Goal: Information Seeking & Learning: Check status

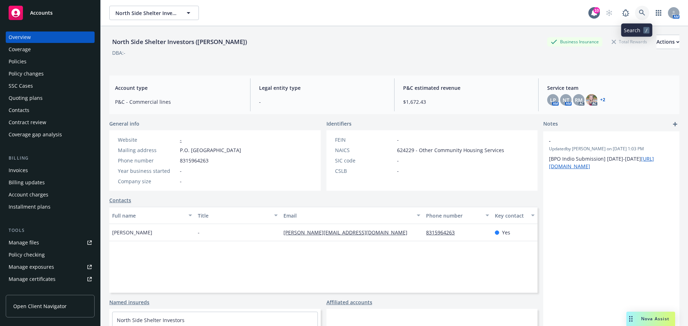
click at [635, 11] on link at bounding box center [642, 13] width 14 height 14
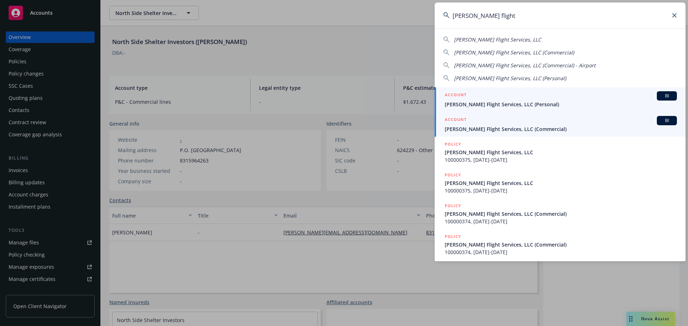
type input "[PERSON_NAME] flight"
click at [505, 132] on span "[PERSON_NAME] Flight Services, LLC (Commercial)" at bounding box center [561, 129] width 232 height 8
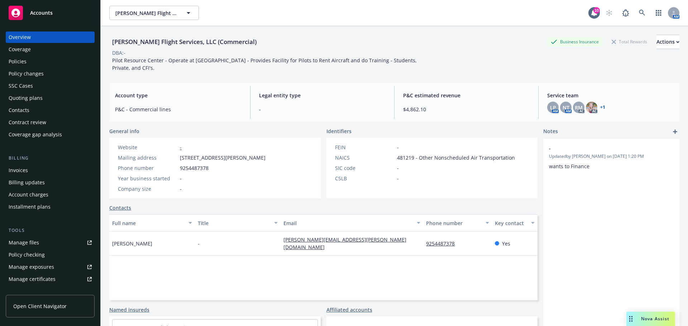
click at [23, 247] on div "Manage files" at bounding box center [24, 242] width 30 height 11
click at [13, 57] on div "Policies" at bounding box center [18, 61] width 18 height 11
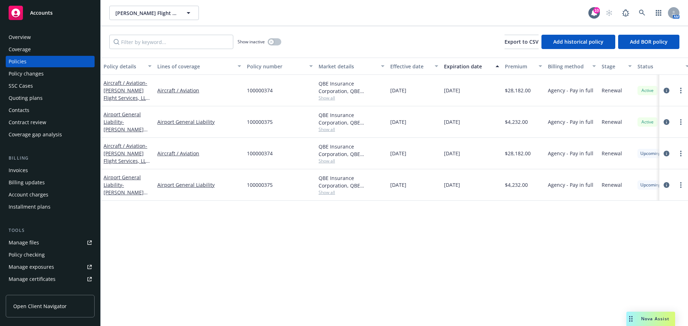
click at [16, 241] on div "Manage files" at bounding box center [24, 242] width 30 height 11
click at [660, 315] on div "Nova Assist" at bounding box center [650, 319] width 49 height 14
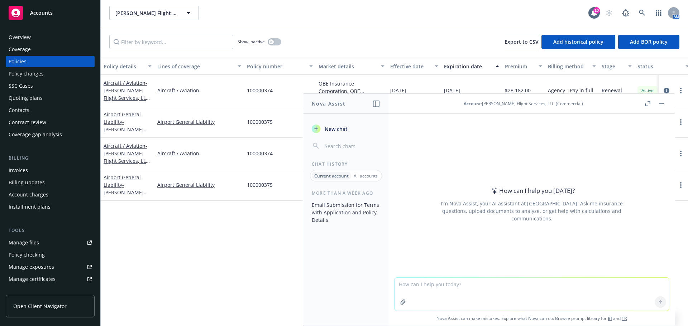
click at [470, 293] on textarea at bounding box center [532, 294] width 275 height 33
click at [348, 206] on button "Email Submission for Terms with Application and Policy Details" at bounding box center [346, 212] width 74 height 27
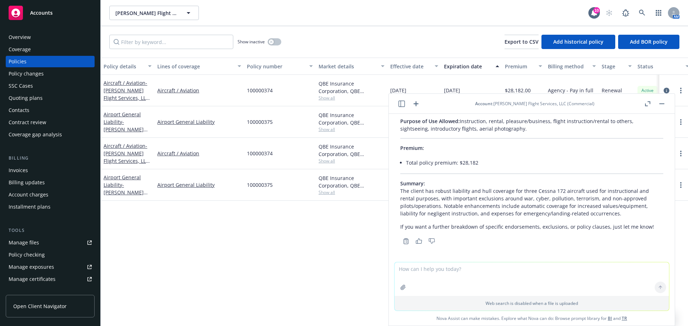
scroll to position [2214, 0]
click at [406, 103] on div at bounding box center [408, 104] width 23 height 9
click at [401, 103] on icon "button" at bounding box center [402, 104] width 6 height 6
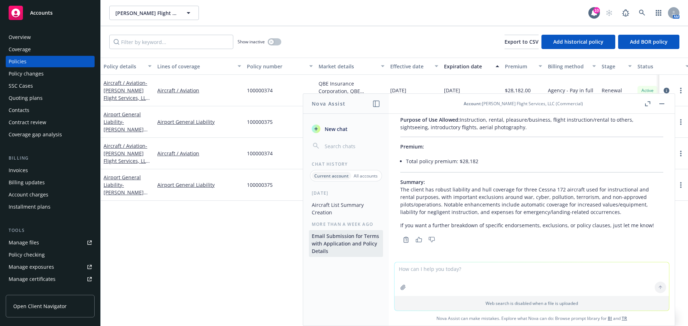
click at [350, 212] on button "Aircraft List Summary Creation" at bounding box center [346, 208] width 74 height 19
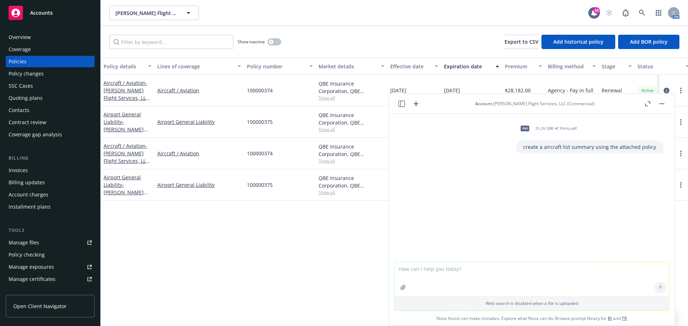
drag, startPoint x: 552, startPoint y: 205, endPoint x: 550, endPoint y: 197, distance: 7.7
click at [552, 205] on div "pdf 25_26 QBE AC Policy.pdf create a aircraft list summary using the attached p…" at bounding box center [532, 188] width 286 height 148
click at [547, 145] on p "create a aircraft list summary using the attached policy" at bounding box center [589, 147] width 133 height 8
click at [441, 267] on textarea at bounding box center [532, 280] width 275 height 34
click at [540, 148] on p "create a aircraft list summary using the attached policy" at bounding box center [589, 147] width 133 height 8
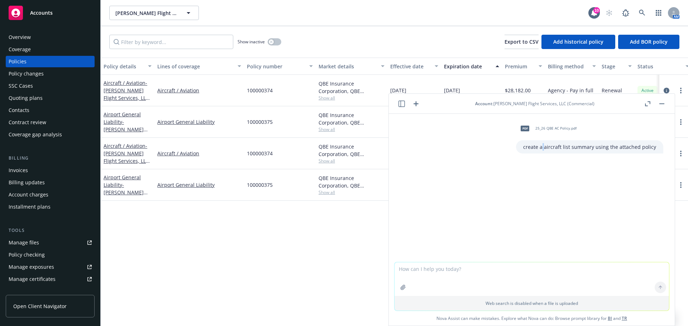
click at [541, 147] on p "create a aircraft list summary using the attached policy" at bounding box center [589, 147] width 133 height 8
copy p "create a aircraft list summary using the attached policy"
click at [449, 264] on textarea at bounding box center [532, 280] width 275 height 34
paste textarea "create a aircraft list summary using the attached policy"
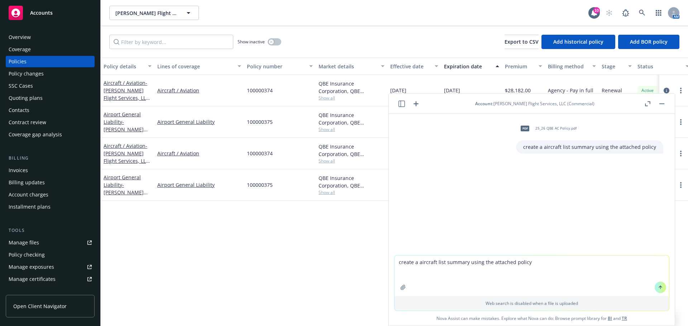
type textarea "create a aircraft list summary using the attached policy"
click at [401, 287] on icon "button" at bounding box center [403, 288] width 6 height 6
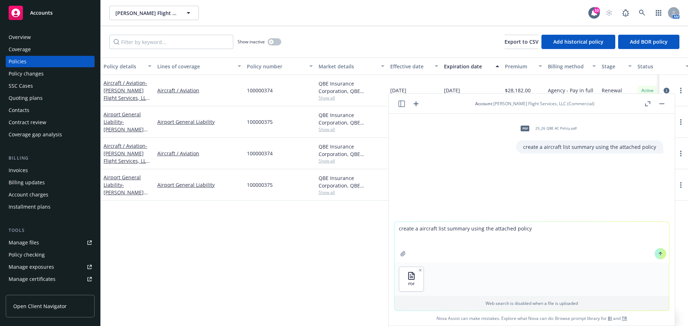
click at [659, 253] on icon at bounding box center [660, 254] width 5 height 5
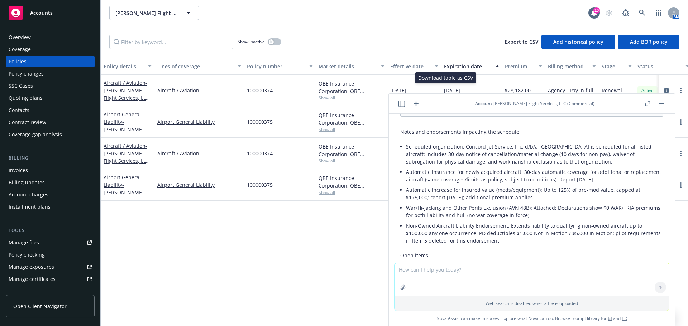
scroll to position [253, 0]
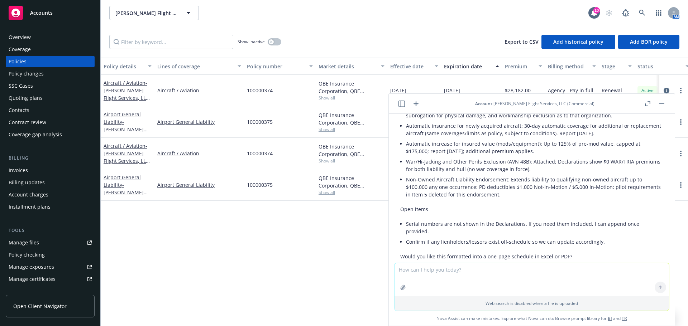
click at [447, 276] on textarea at bounding box center [532, 279] width 275 height 33
type textarea "turn it into an excel"
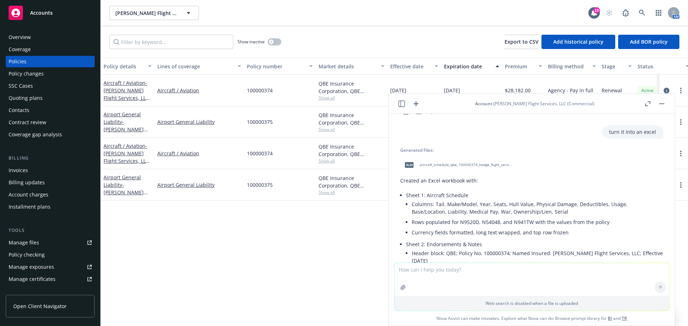
scroll to position [409, 0]
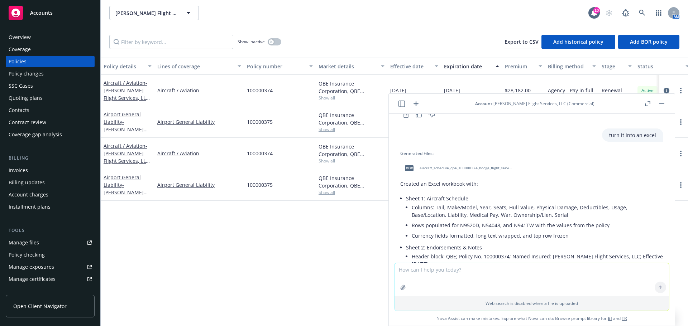
click at [476, 171] on span "aircraft_schedule_qbe_100000374_hodge_flight_services.xlsx" at bounding box center [467, 168] width 94 height 5
click at [476, 175] on div "xlsx aircraft_schedule_qbe_100000374_hodge_flight_services.xlsx" at bounding box center [531, 168] width 263 height 18
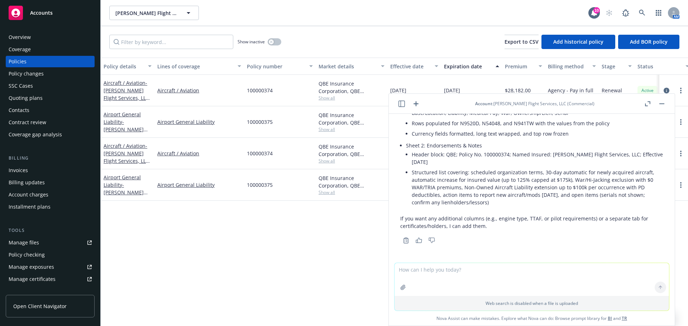
click at [401, 290] on icon "button" at bounding box center [403, 288] width 6 height 6
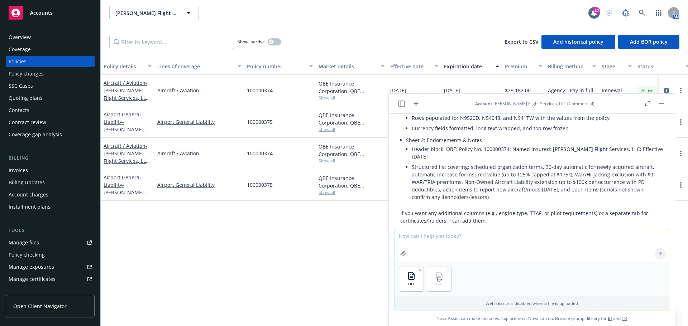
click at [448, 233] on textarea at bounding box center [532, 246] width 275 height 33
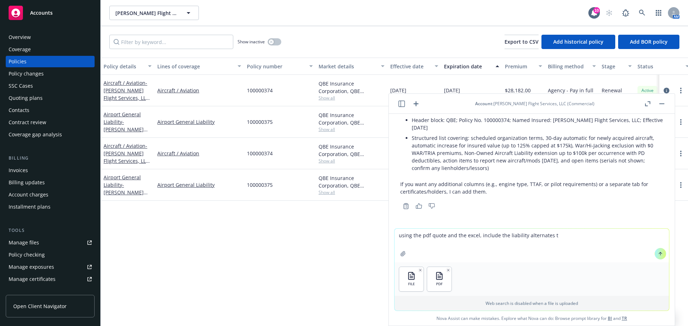
scroll to position [551, 0]
type textarea "using the pdf quote and the excel, include the liability alternates to the exis…"
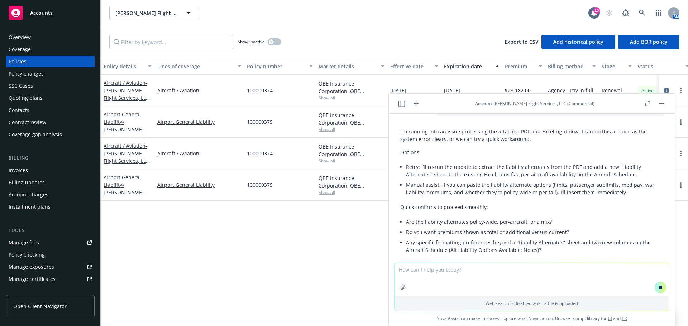
scroll to position [714, 0]
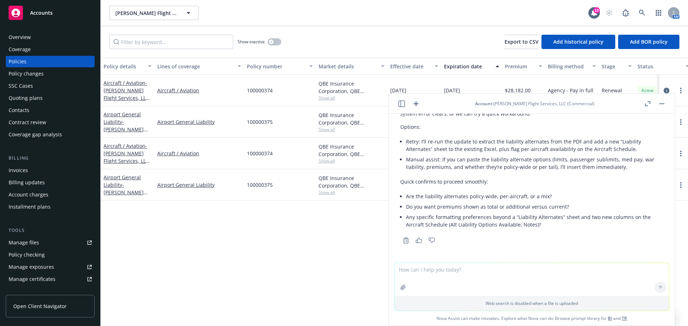
click at [435, 272] on textarea at bounding box center [532, 279] width 275 height 33
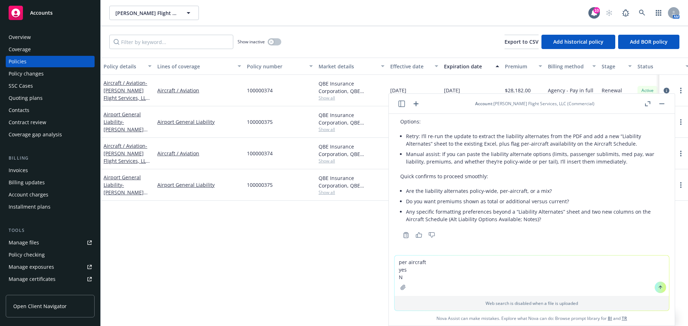
type textarea "per aircraft yes No"
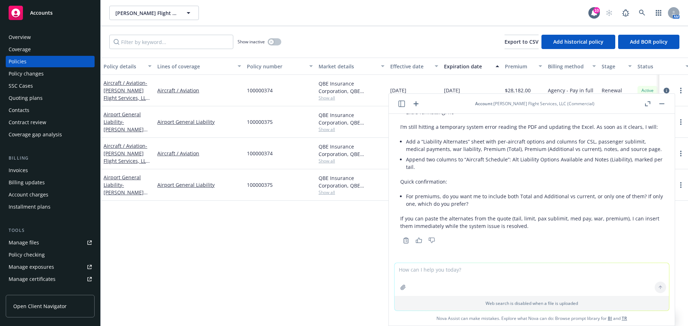
scroll to position [917, 0]
click at [513, 270] on textarea at bounding box center [532, 279] width 275 height 33
type textarea "n"
type textarea "both total and addition vs current"
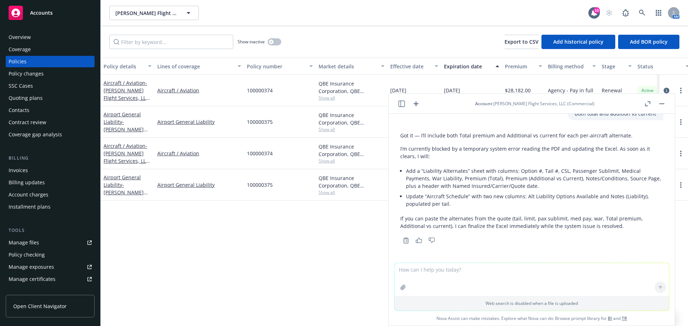
scroll to position [1064, 0]
click at [459, 272] on textarea at bounding box center [532, 279] width 275 height 33
paste textarea "Alternate Liability Limit Quotes $2 Milliion/$250,000 Per passenger - $3,400 $2…"
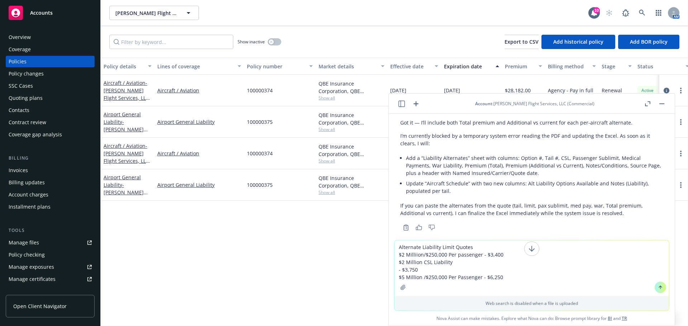
drag, startPoint x: 397, startPoint y: 269, endPoint x: 416, endPoint y: 272, distance: 19.7
click at [397, 269] on textarea "Alternate Liability Limit Quotes $2 Milliion/$250,000 Per passenger - $3,400 $2…" at bounding box center [532, 269] width 275 height 56
click at [518, 277] on textarea "Alternate Liability Limit Quotes $2 Milliion/$250,000 Per passenger - $3,400 $2…" at bounding box center [532, 272] width 275 height 48
click at [426, 276] on textarea "Alternate Liability Limit Quotes $2 Milliion/$250,000 Per passenger - $3,400 $2…" at bounding box center [532, 264] width 275 height 63
paste textarea "Alternate Liability Limit Quotes $2 Milliion/$250,000 Per passenger - $3,400 $2…"
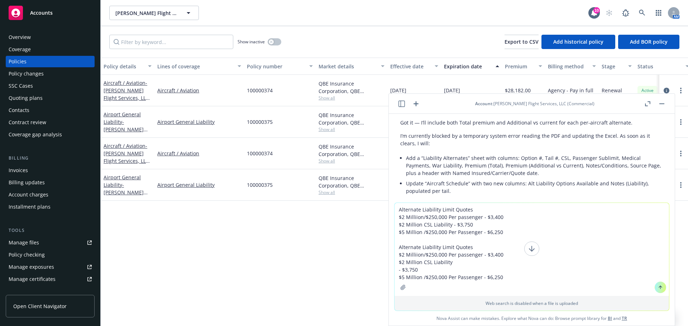
drag, startPoint x: 505, startPoint y: 281, endPoint x: 395, endPoint y: 247, distance: 115.1
click at [395, 247] on textarea "Alternate Liability Limit Quotes $2 Milliion/$250,000 Per passenger - $3,400 $2…" at bounding box center [532, 249] width 275 height 93
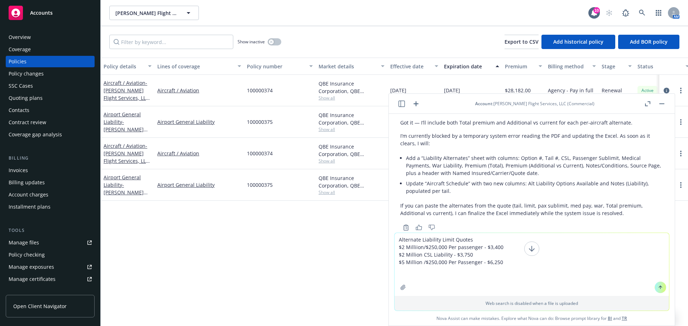
click at [419, 276] on textarea "Alternate Liability Limit Quotes $2 Milliion/$250,000 Per passenger - $3,400 $2…" at bounding box center [532, 264] width 275 height 63
paste textarea "Aircraft Agreed Hull Liability Liability TRIA Total Value Premium Limit Premium…"
type textarea "Alternate Liability Limit Quotes $2 Milliion/$250,000 Per passenger - $3,400 $2…"
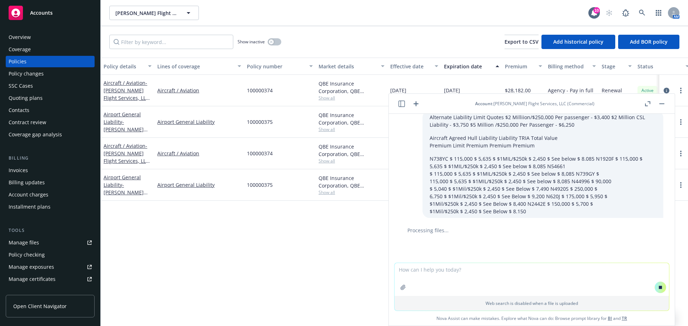
scroll to position [1144, 0]
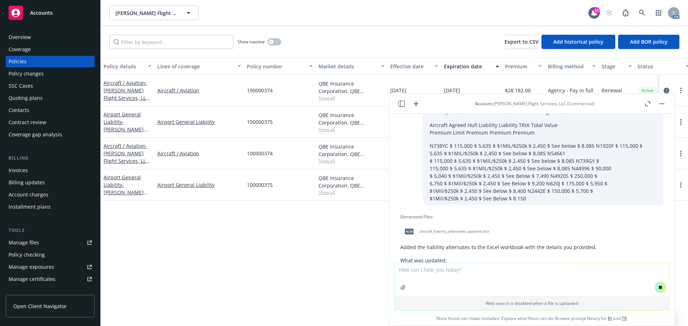
click at [446, 234] on span "aircraft_liability_alternates_updated.xlsx" at bounding box center [455, 231] width 70 height 5
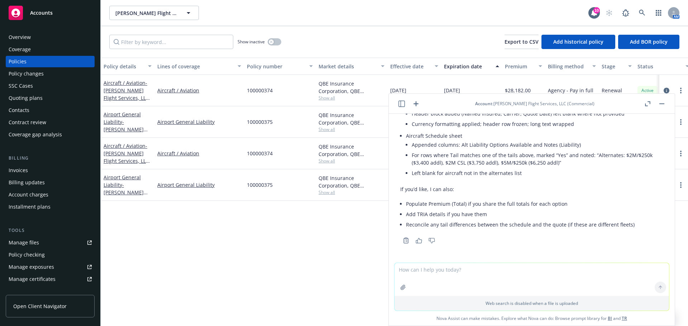
scroll to position [1479, 0]
click at [645, 13] on icon at bounding box center [642, 13] width 6 height 6
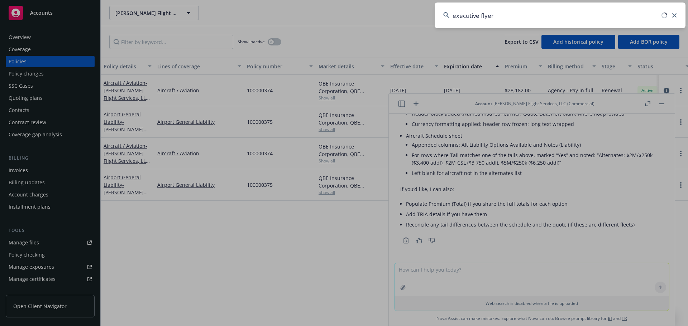
type input "executive flyers"
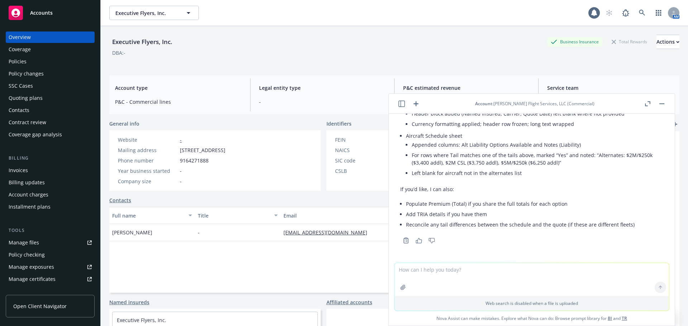
click at [661, 100] on button "button" at bounding box center [662, 104] width 9 height 9
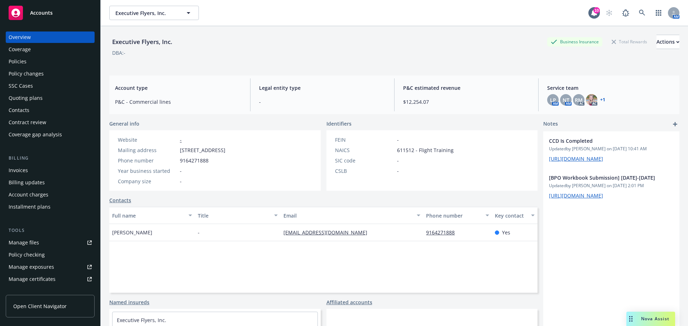
click at [19, 62] on div "Policies" at bounding box center [18, 61] width 18 height 11
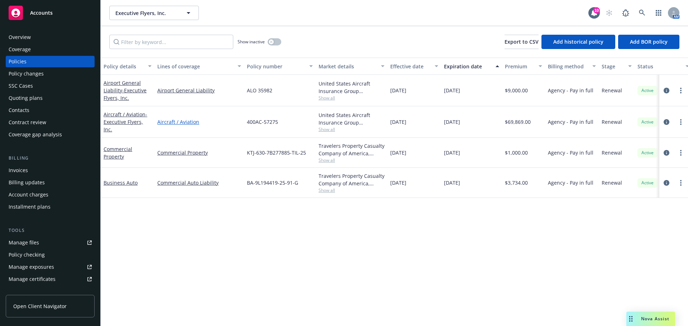
click at [163, 122] on link "Aircraft / Aviation" at bounding box center [199, 122] width 84 height 8
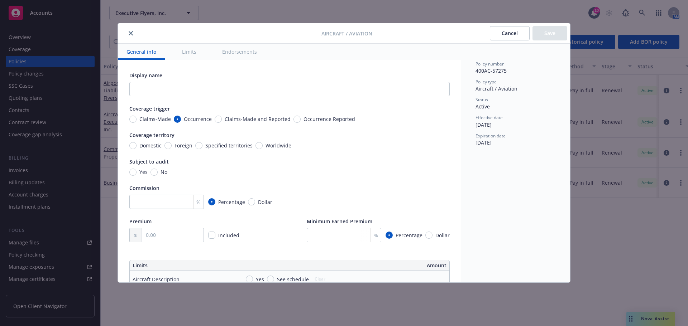
drag, startPoint x: 128, startPoint y: 34, endPoint x: 133, endPoint y: 35, distance: 5.2
click at [127, 34] on button "close" at bounding box center [131, 33] width 9 height 9
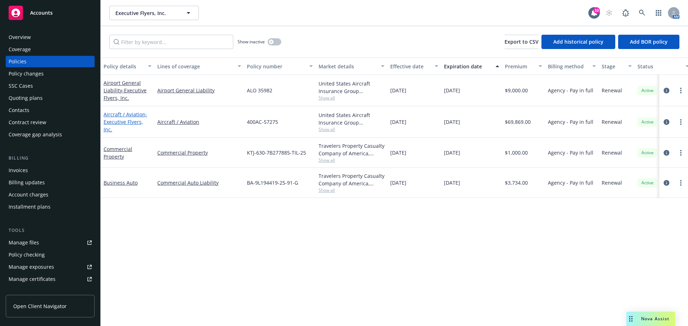
click at [132, 125] on span "- Executive Flyers, Inc." at bounding box center [126, 122] width 44 height 22
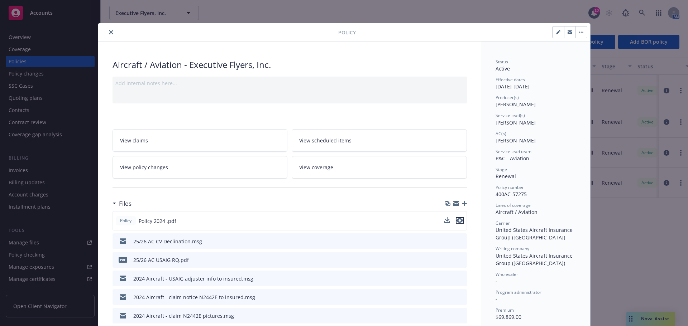
click at [459, 219] on icon "preview file" at bounding box center [460, 220] width 6 height 5
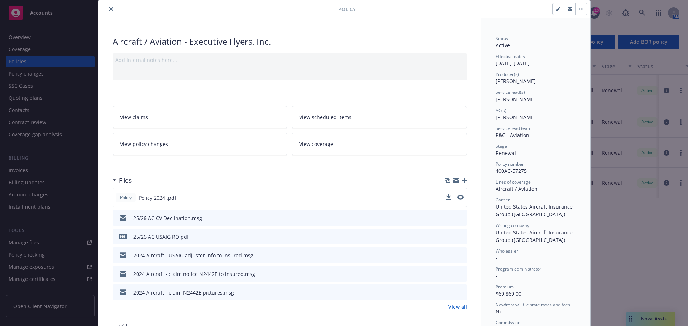
scroll to position [36, 0]
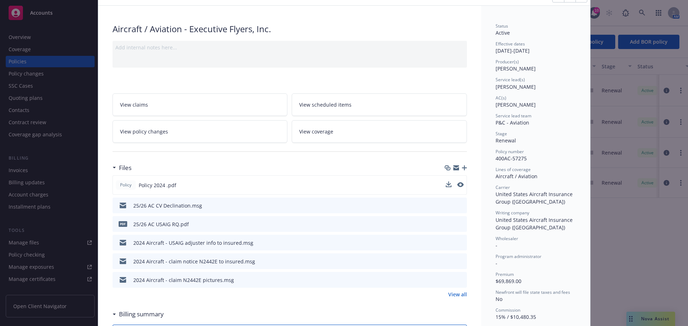
click at [455, 296] on link "View all" at bounding box center [457, 295] width 19 height 8
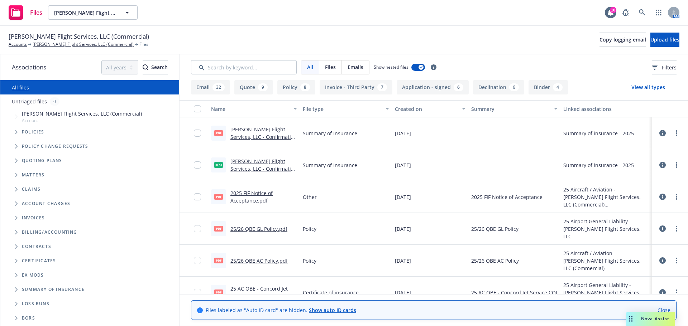
click at [260, 169] on link "Hodge Flight Services, LLC - Confirmation of Coverage - 09/24/2025.xlsx" at bounding box center [263, 169] width 67 height 22
click at [260, 227] on link "25/26 QBE GL Policy.pdf" at bounding box center [258, 229] width 57 height 7
click at [253, 264] on link "25/26 QBE AC Policy.pdf" at bounding box center [258, 261] width 57 height 7
click at [660, 317] on span "Nova Assist" at bounding box center [655, 319] width 28 height 6
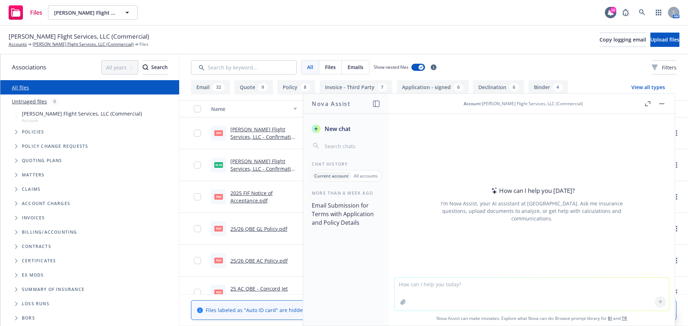
click at [400, 301] on icon "button" at bounding box center [403, 303] width 6 height 6
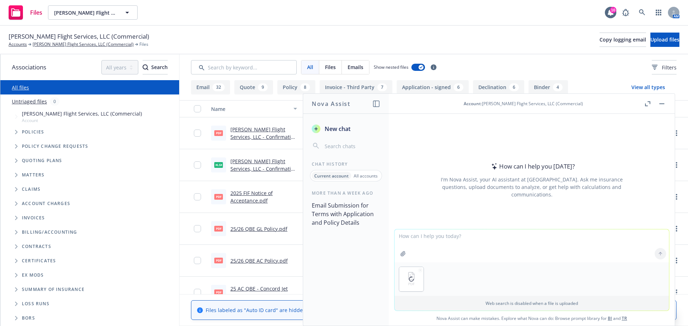
click at [431, 243] on textarea at bounding box center [532, 246] width 275 height 33
type textarea "create a aircraft list summary using the attached policy"
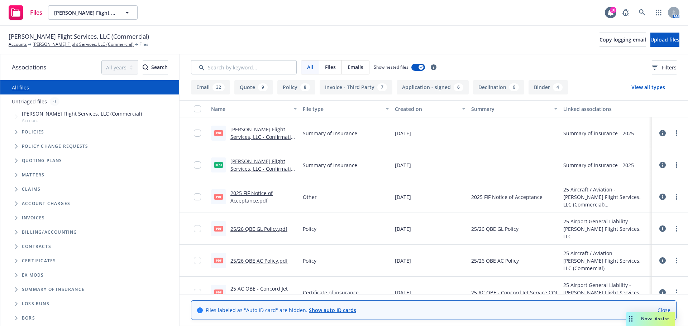
click at [264, 229] on link "25/26 QBE GL Policy.pdf" at bounding box center [258, 229] width 57 height 7
click at [243, 230] on link "25/26 QBE GL Policy.pdf" at bounding box center [258, 229] width 57 height 7
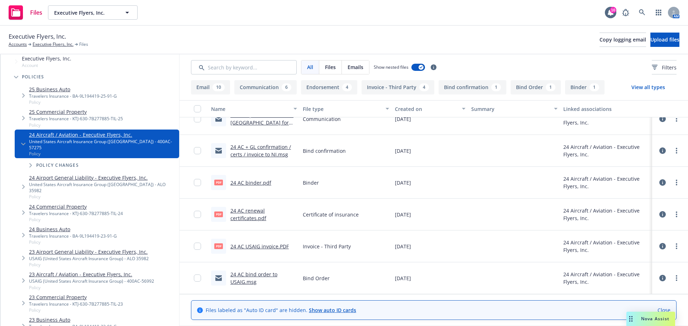
scroll to position [72, 0]
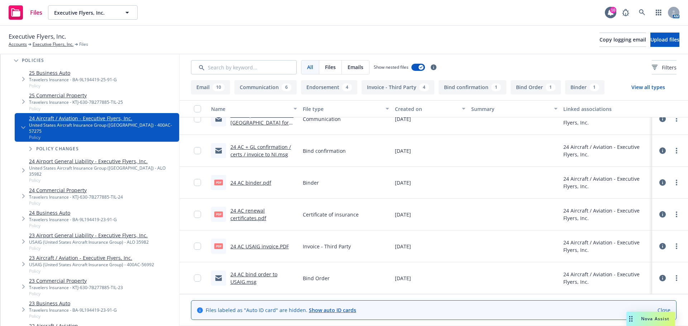
click at [80, 254] on link "23 Aircraft / Aviation - Executive Flyers, Inc." at bounding box center [91, 258] width 125 height 8
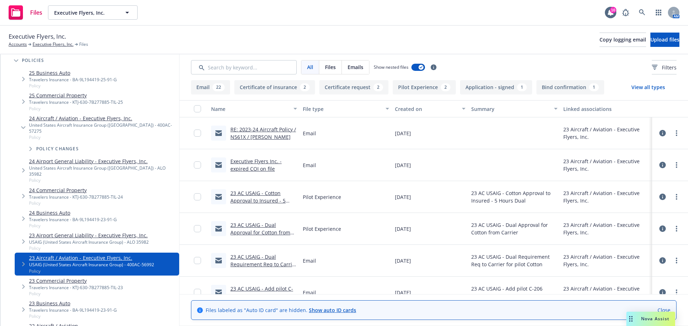
click at [253, 136] on link "RE: 2023-24 Aircraft Policy / N561X / Greg Hazelto" at bounding box center [263, 133] width 66 height 14
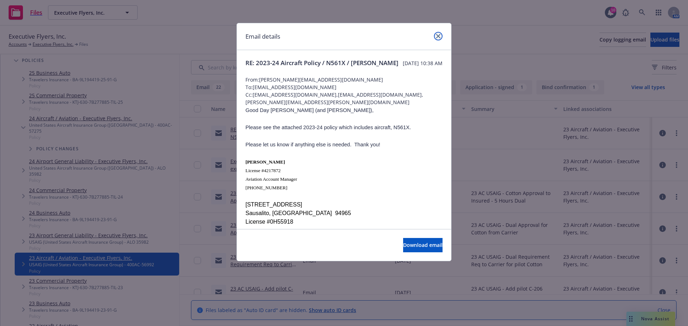
click at [437, 33] on link "close" at bounding box center [438, 36] width 9 height 9
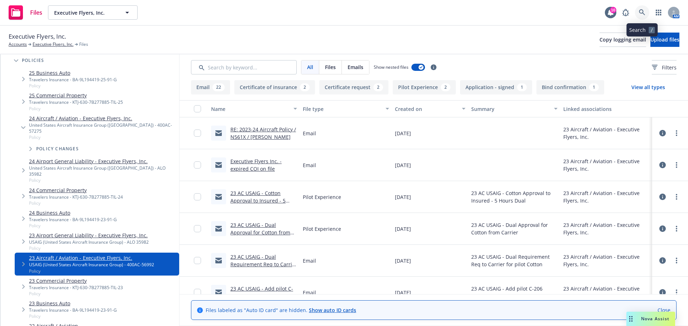
click at [646, 11] on link at bounding box center [642, 12] width 14 height 14
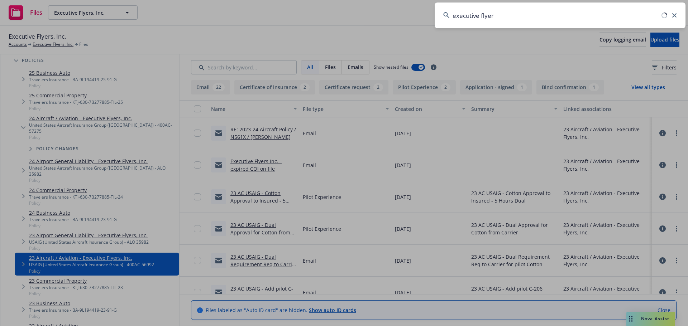
type input "executive flyers"
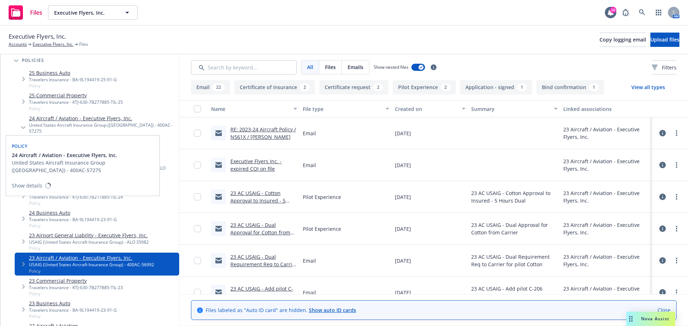
click at [65, 120] on link "24 Aircraft / Aviation - Executive Flyers, Inc." at bounding box center [102, 119] width 147 height 8
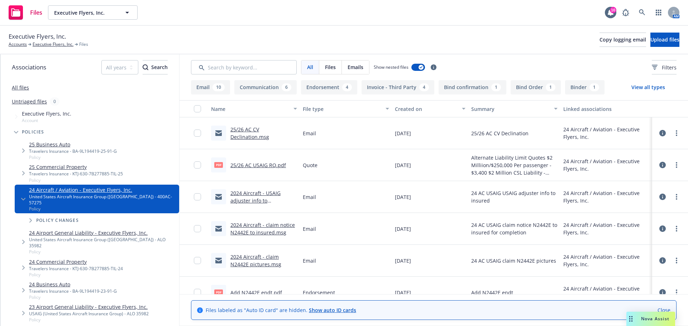
click at [19, 88] on link "All files" at bounding box center [20, 87] width 17 height 7
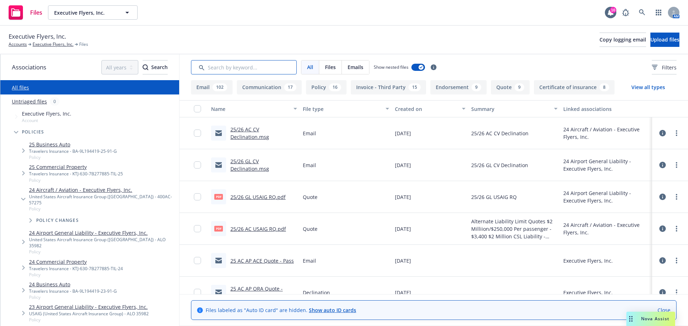
click at [243, 68] on input "Search by keyword..." at bounding box center [244, 67] width 106 height 14
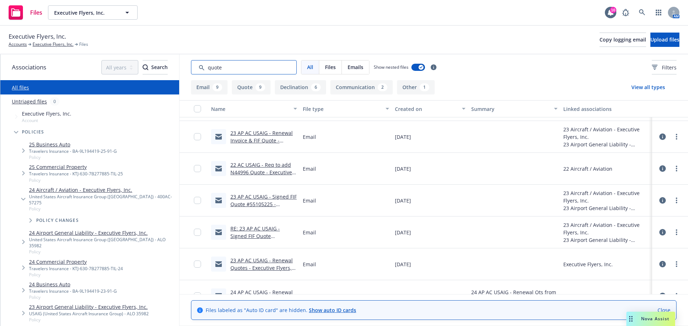
scroll to position [538, 0]
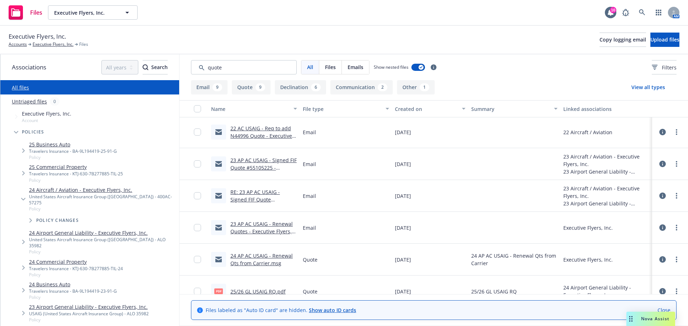
click at [258, 264] on link "24 AP AC USAIG - Renewal Qts from Carrier.msg" at bounding box center [261, 260] width 62 height 14
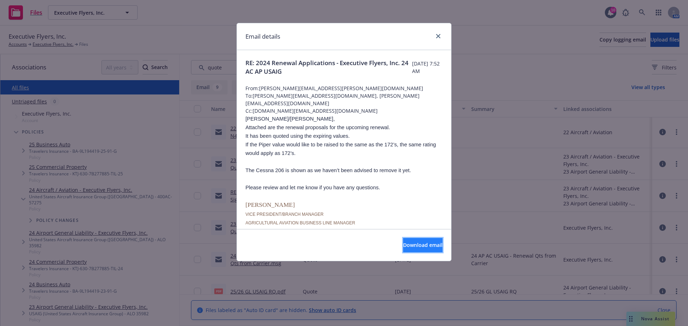
click at [412, 244] on span "Download email" at bounding box center [422, 245] width 39 height 7
click at [442, 35] on link "close" at bounding box center [438, 36] width 9 height 9
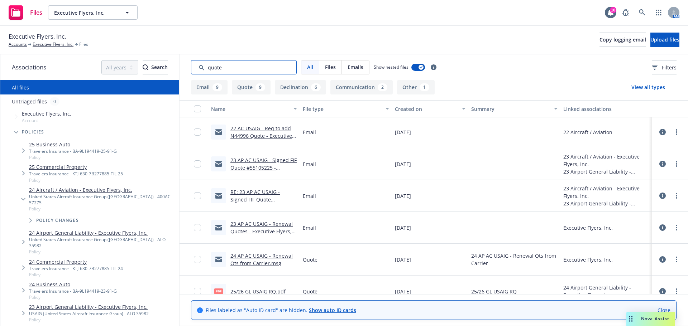
click at [246, 62] on input "Search by keyword..." at bounding box center [244, 67] width 106 height 14
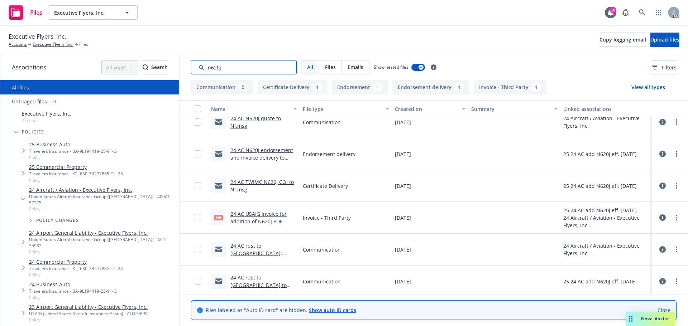
scroll to position [0, 0]
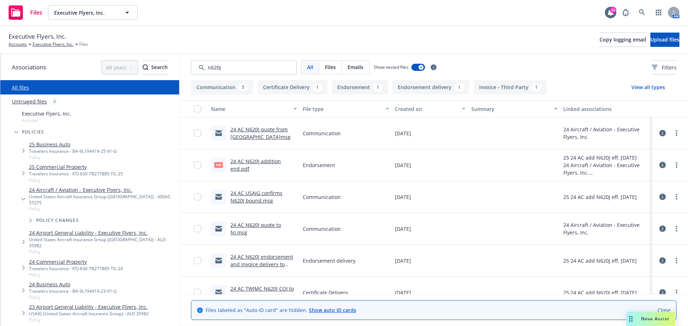
click at [239, 135] on link "24 AC N620J quote from USAIG.msg" at bounding box center [260, 133] width 60 height 14
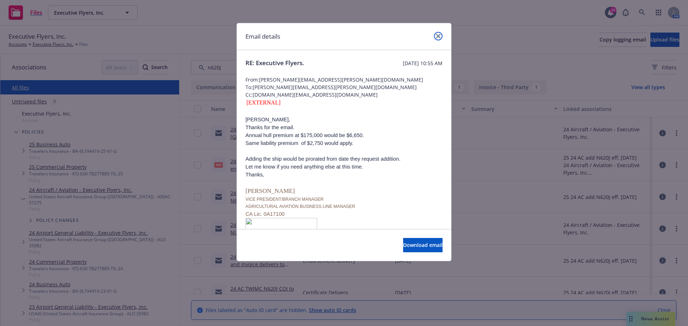
click at [439, 35] on icon "close" at bounding box center [438, 36] width 4 height 4
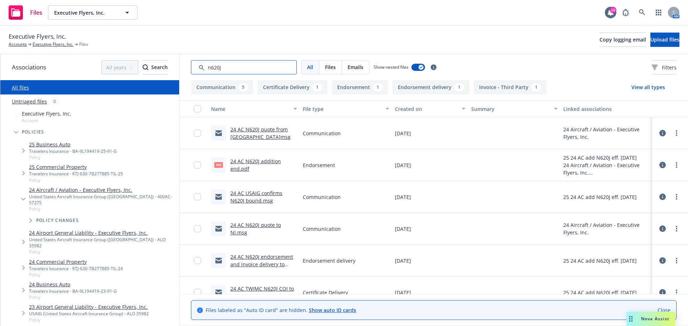
click at [230, 71] on input "Search by keyword..." at bounding box center [244, 67] width 106 height 14
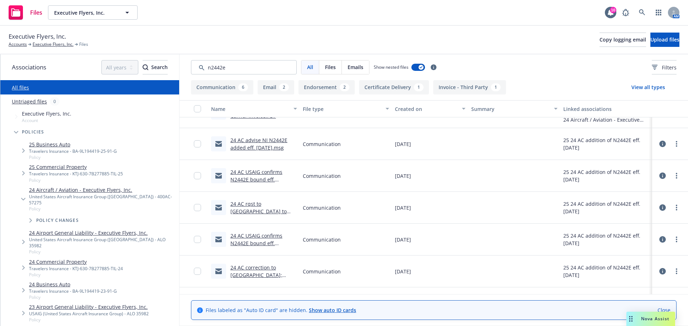
scroll to position [204, 0]
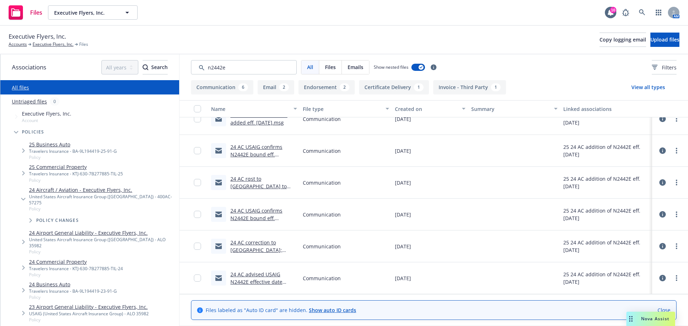
click at [266, 282] on link "24 AC advised USAIG N2442E effective date should be 2.11.25 .msg" at bounding box center [257, 282] width 54 height 22
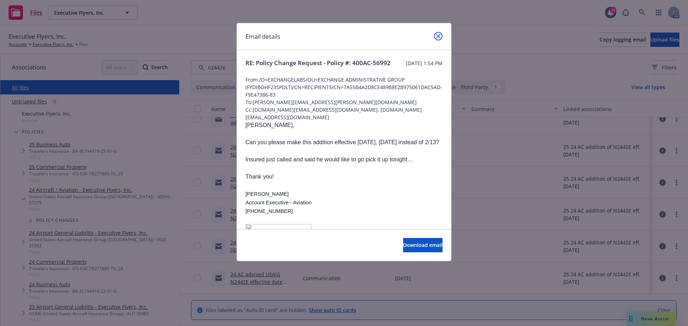
click at [437, 38] on icon "close" at bounding box center [438, 36] width 4 height 4
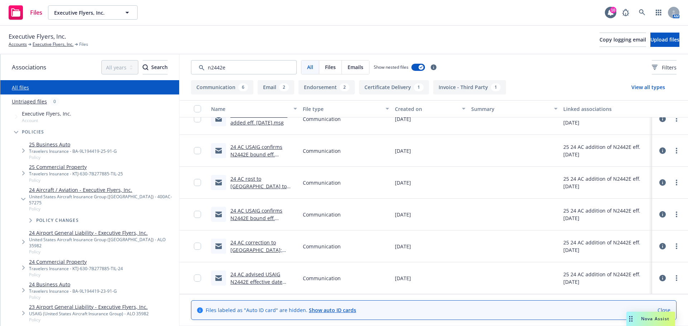
click at [259, 248] on link "24 AC correction to USAIG; N2442E limit should be $1M / $250K.msg" at bounding box center [258, 253] width 56 height 29
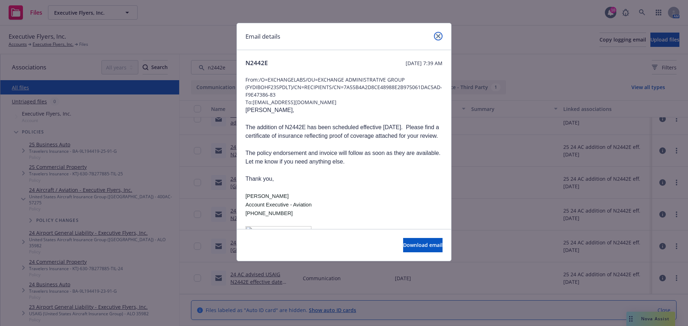
click at [440, 33] on link "close" at bounding box center [438, 36] width 9 height 9
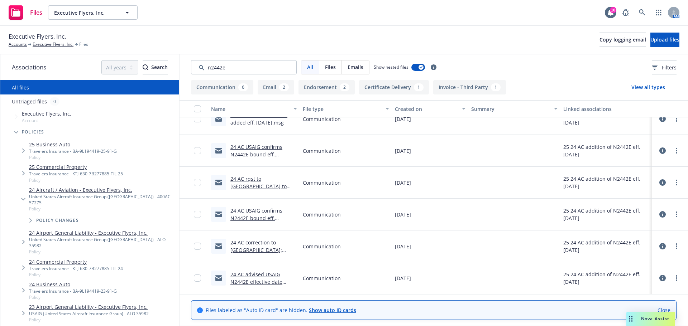
click at [263, 217] on link "24 AC USAIG confirms N2442E bound eff. 2.13.25.msg" at bounding box center [256, 219] width 52 height 22
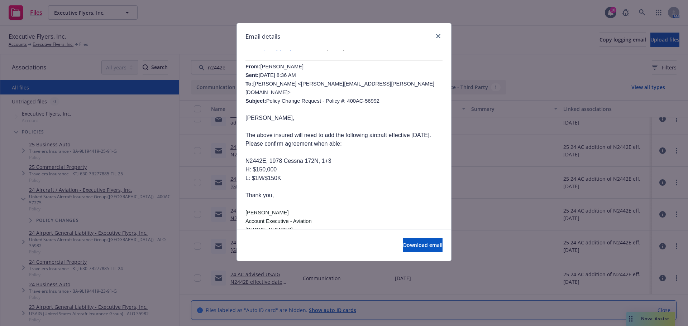
scroll to position [323, 0]
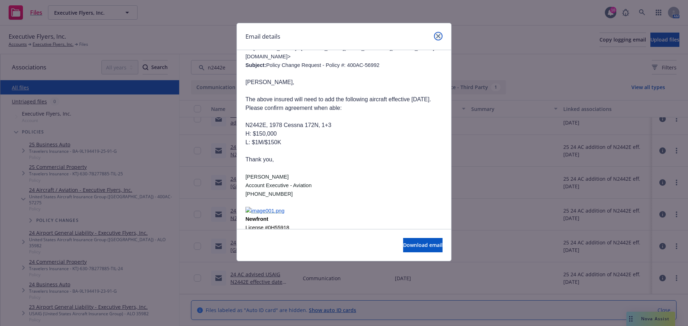
click at [437, 37] on icon "close" at bounding box center [438, 36] width 4 height 4
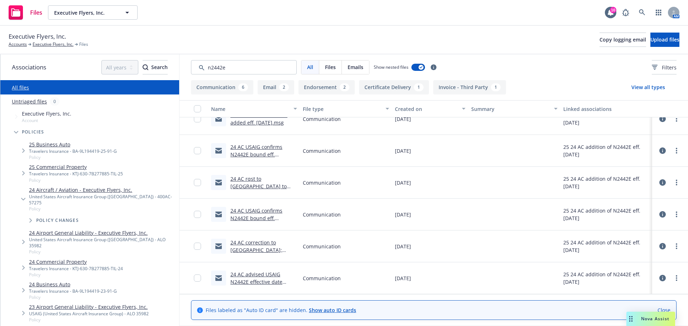
click at [275, 186] on link "24 AC rqst to USAIG to add N2442E eff. 2.13.25.msg" at bounding box center [258, 190] width 56 height 29
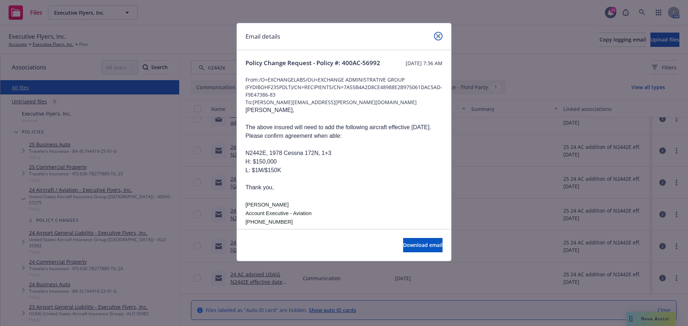
click at [437, 38] on icon "close" at bounding box center [438, 36] width 4 height 4
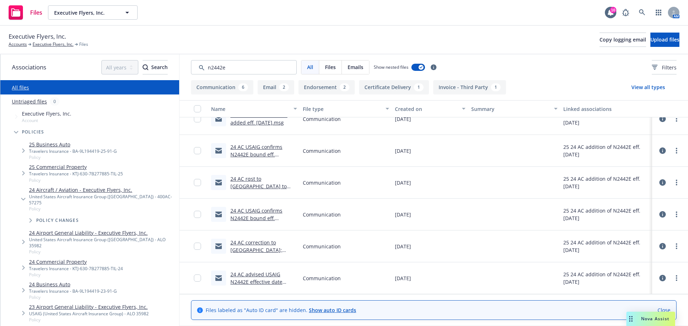
click at [263, 149] on link "24 AC USAIG confirms N2442E bound eff. 2.11.25.msg" at bounding box center [256, 155] width 52 height 22
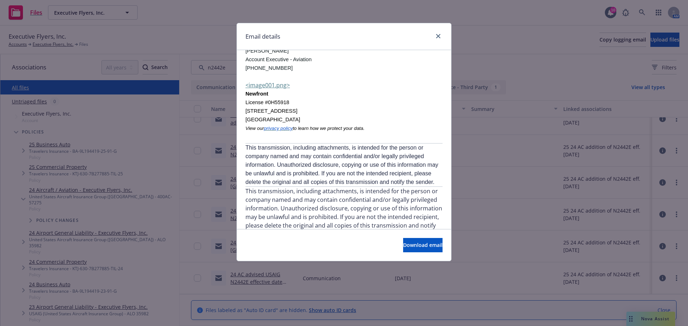
scroll to position [794, 0]
click at [437, 35] on icon "close" at bounding box center [438, 36] width 4 height 4
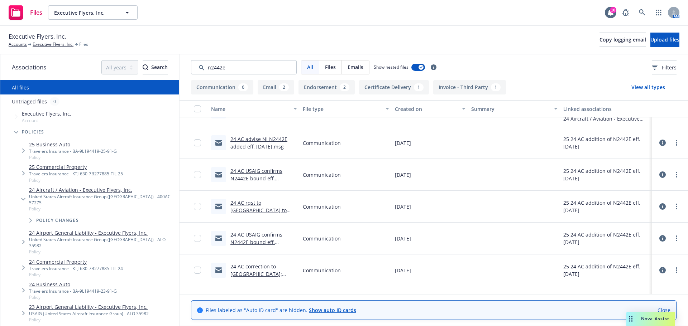
scroll to position [168, 0]
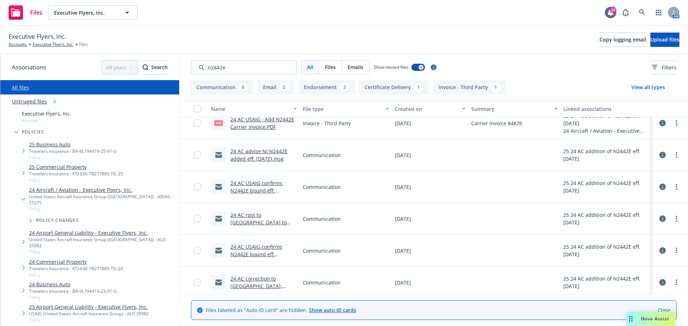
click at [264, 159] on link "24 AC advise NI N2442E added eff. 2.11.25.msg" at bounding box center [258, 155] width 57 height 14
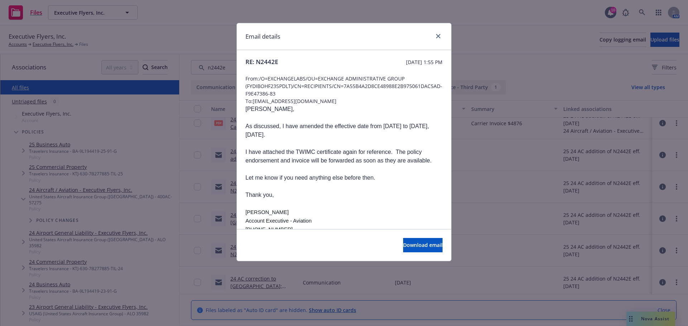
scroll to position [0, 0]
click at [437, 35] on icon "close" at bounding box center [438, 36] width 4 height 4
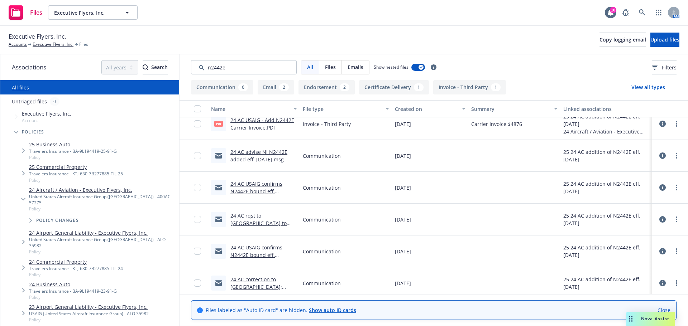
scroll to position [96, 0]
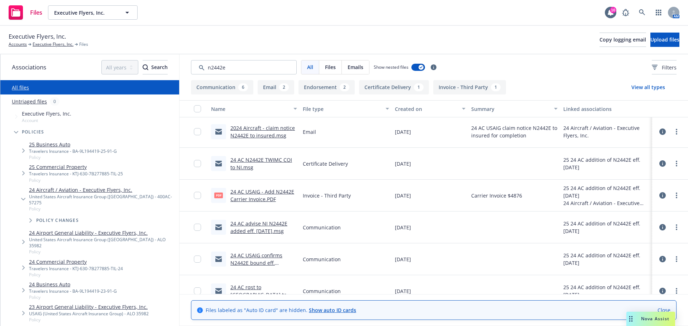
click at [270, 266] on link "24 AC USAIG confirms N2442E bound eff. 2.11.25.msg" at bounding box center [256, 263] width 52 height 22
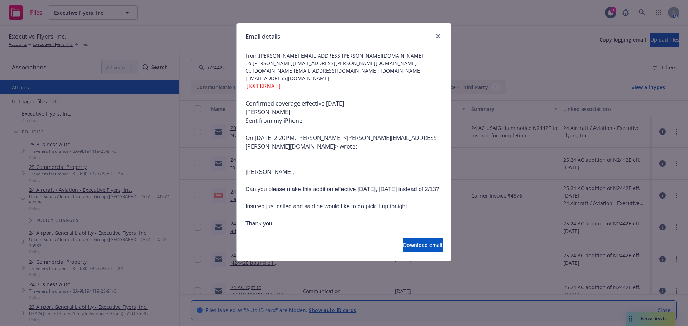
scroll to position [36, 0]
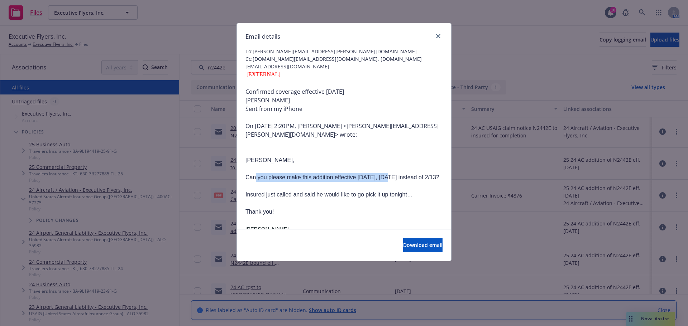
drag, startPoint x: 252, startPoint y: 179, endPoint x: 383, endPoint y: 178, distance: 131.9
click at [383, 178] on p "Can you please make this addition effective today, 2/11/25 instead of 2/13?" at bounding box center [344, 173] width 197 height 17
click at [421, 181] on p "Can you please make this addition effective today, 2/11/25 instead of 2/13?" at bounding box center [344, 173] width 197 height 17
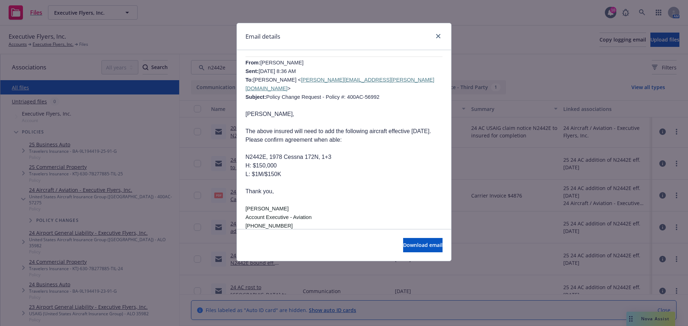
scroll to position [579, 0]
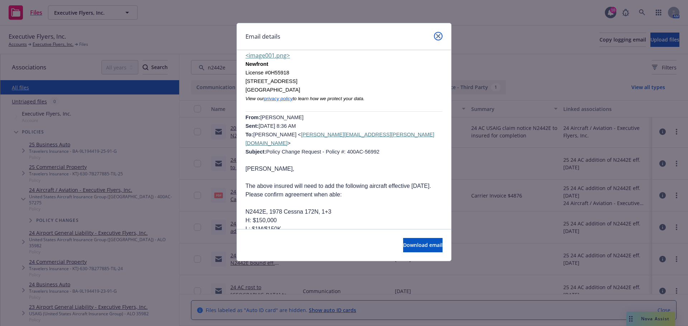
click at [439, 36] on icon "close" at bounding box center [438, 36] width 4 height 4
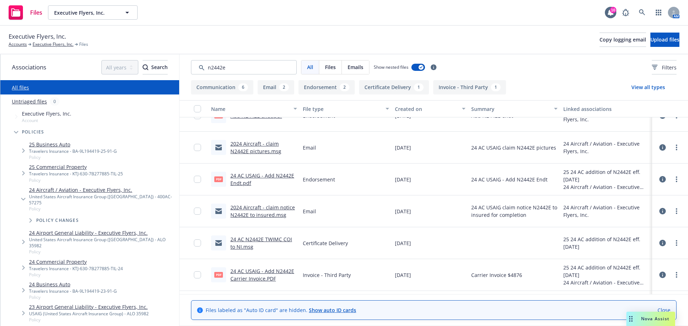
scroll to position [0, 0]
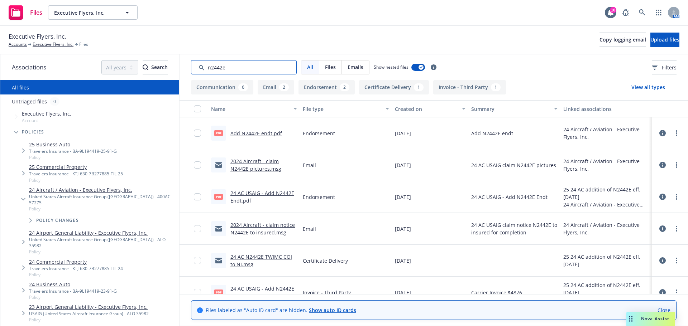
click at [234, 69] on input "Search by keyword..." at bounding box center [244, 67] width 106 height 14
type input "quote"
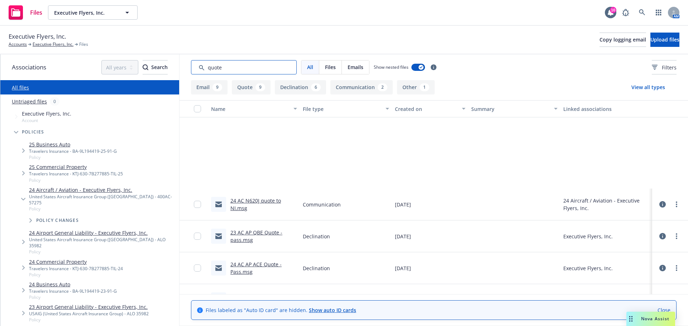
scroll to position [211, 0]
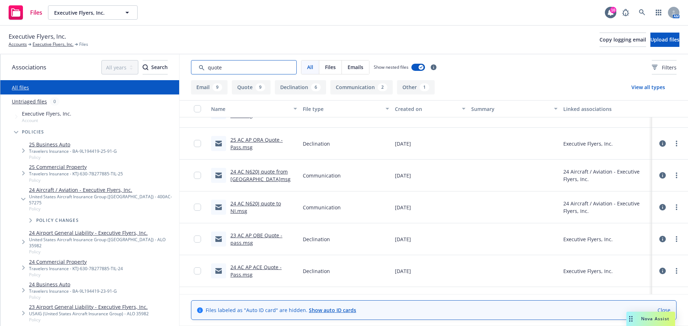
drag, startPoint x: 235, startPoint y: 68, endPoint x: 175, endPoint y: 66, distance: 60.6
click at [175, 66] on div "Associations All years 2027 2026 2025 2024 2023 2022 2021 2020 2019 2018 2017 2…" at bounding box center [344, 190] width 688 height 272
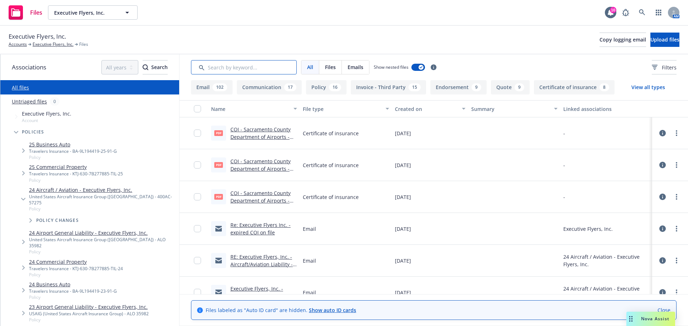
scroll to position [675, 0]
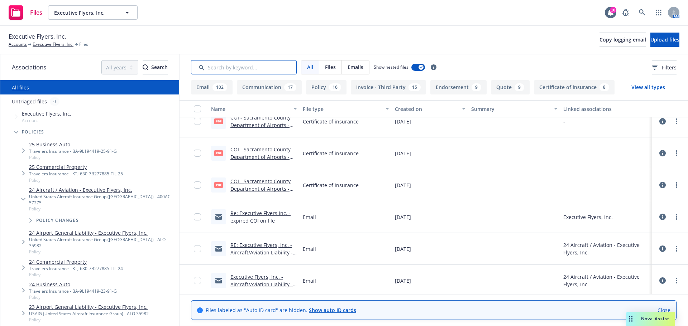
click at [227, 71] on input "Search by keyword..." at bounding box center [244, 67] width 106 height 14
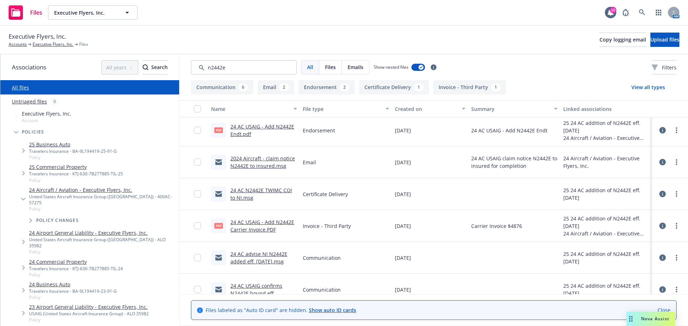
scroll to position [0, 0]
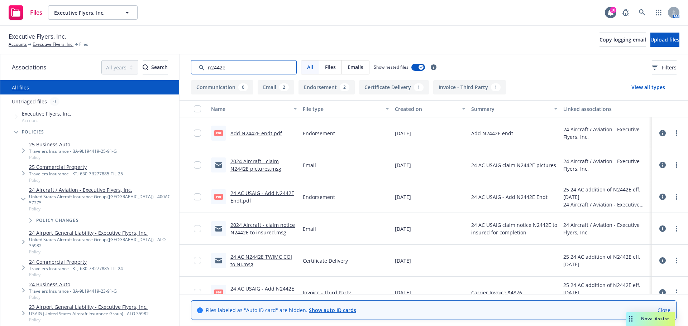
click at [235, 68] on input "Search by keyword..." at bounding box center [244, 67] width 106 height 14
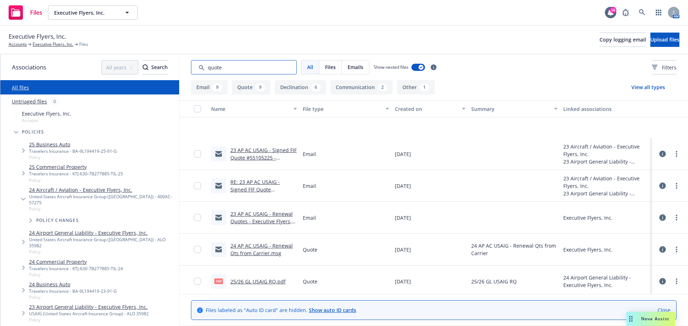
scroll to position [609, 0]
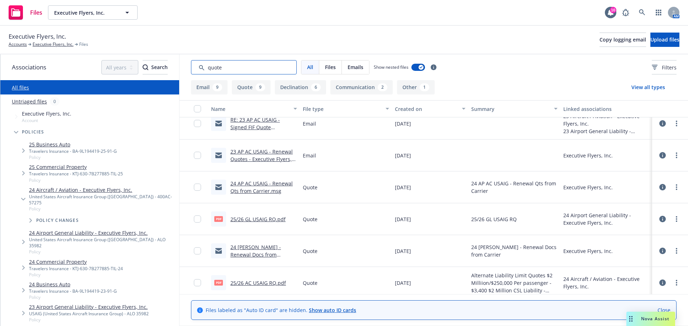
type input "quote"
click at [249, 190] on link "24 AP AC USAIG - Renewal Qts from Carrier.msg" at bounding box center [261, 187] width 62 height 14
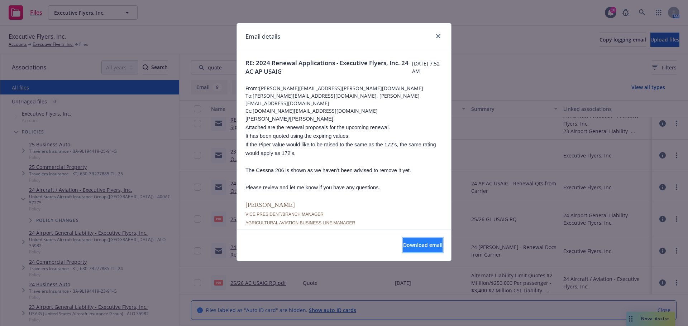
click at [410, 242] on button "Download email" at bounding box center [422, 245] width 39 height 14
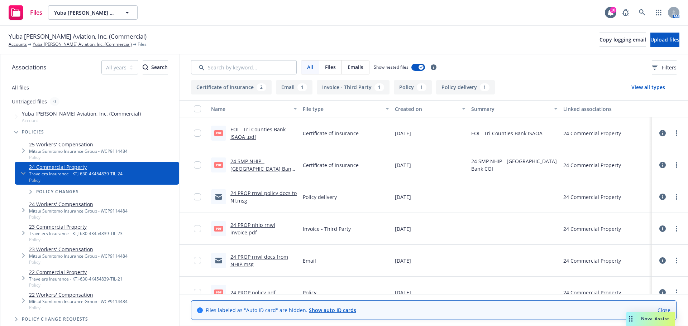
click at [238, 263] on link "24 PROP rnwl docs from NHIP.msg" at bounding box center [259, 261] width 58 height 14
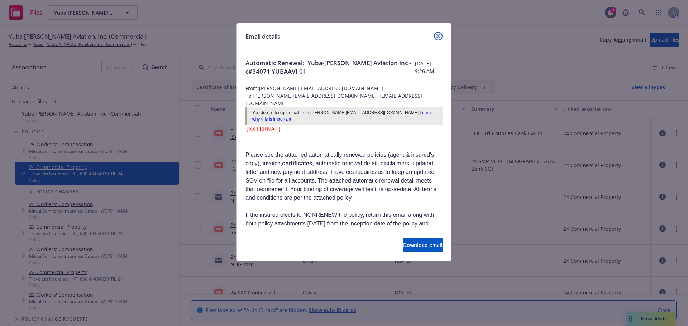
click at [435, 38] on link "close" at bounding box center [438, 36] width 9 height 9
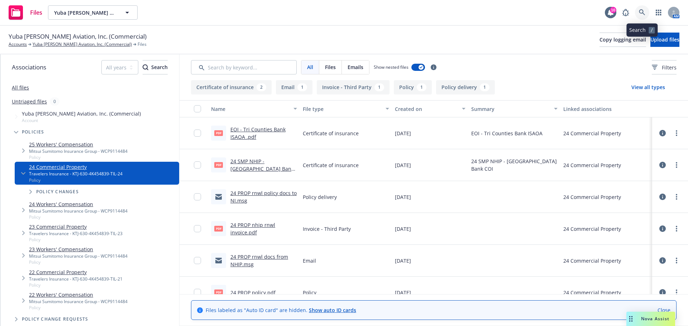
click at [646, 13] on link at bounding box center [642, 12] width 14 height 14
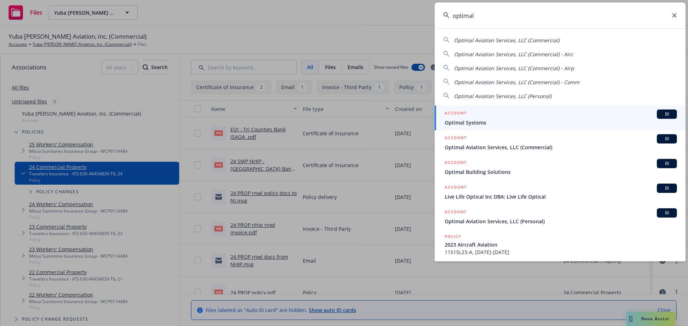
type input "optimal"
click at [477, 118] on div "ACCOUNT BI" at bounding box center [561, 114] width 232 height 9
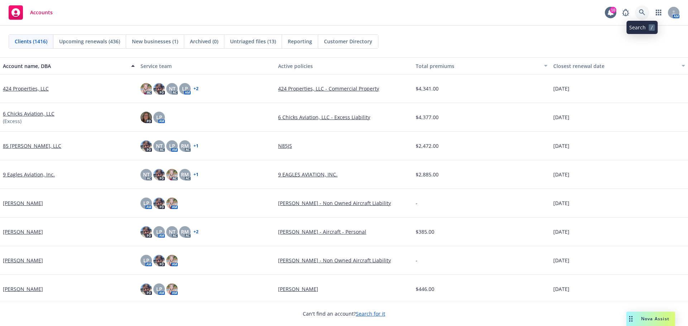
click at [638, 9] on link at bounding box center [642, 12] width 14 height 14
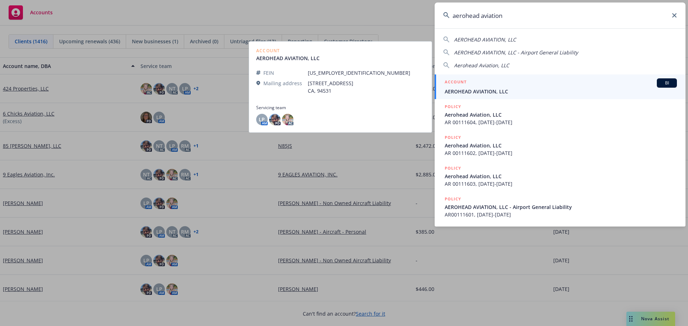
type input "aerohead aviation"
click at [470, 91] on span "AEROHEAD AVIATION, LLC" at bounding box center [561, 92] width 232 height 8
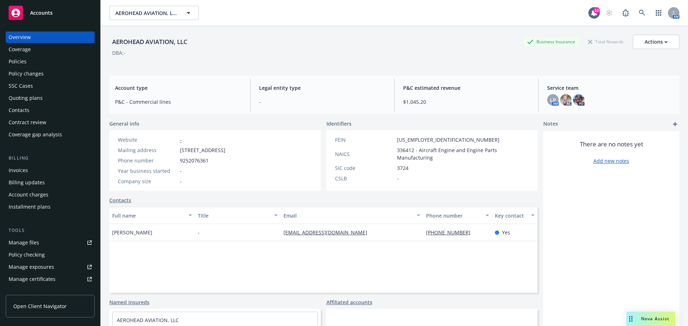
click at [19, 64] on div "Policies" at bounding box center [18, 61] width 18 height 11
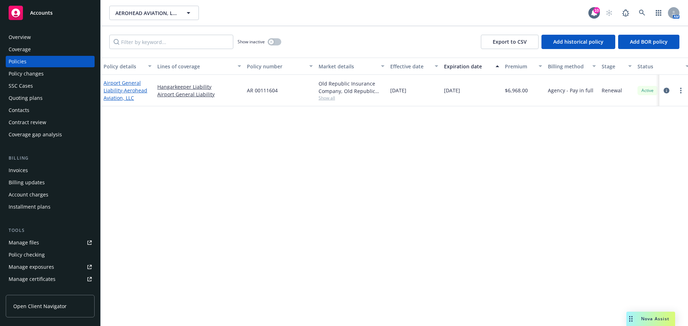
click at [129, 92] on span "- Aerohead Aviation, LLC" at bounding box center [126, 94] width 44 height 14
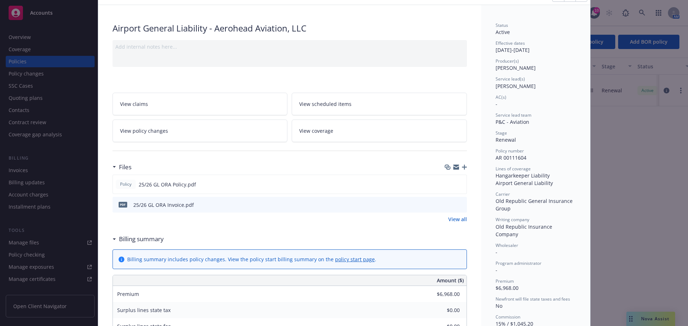
scroll to position [72, 0]
